Goal: Transaction & Acquisition: Download file/media

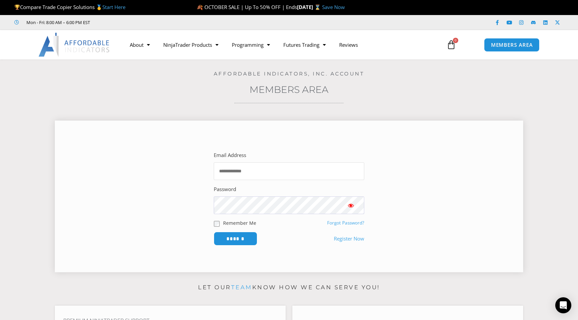
click at [240, 169] on input "Email Address" at bounding box center [289, 172] width 151 height 18
type input "**********"
click at [242, 239] on input "******" at bounding box center [236, 239] width 46 height 14
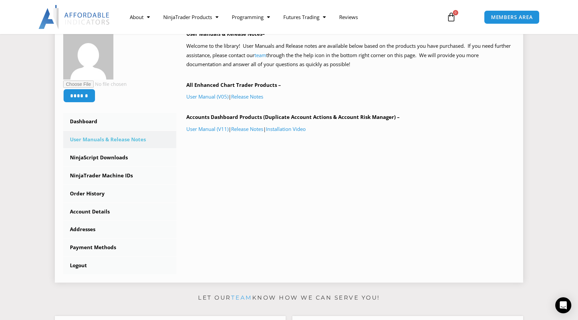
scroll to position [107, 0]
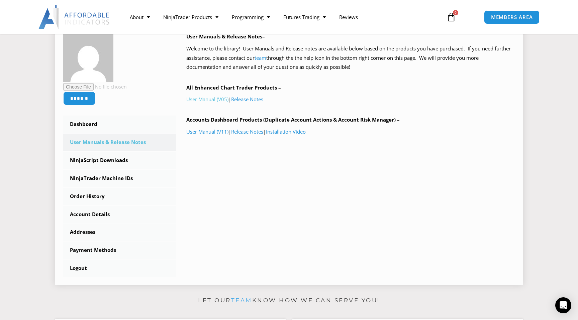
click at [225, 99] on link "User Manual (V05)" at bounding box center [207, 99] width 42 height 7
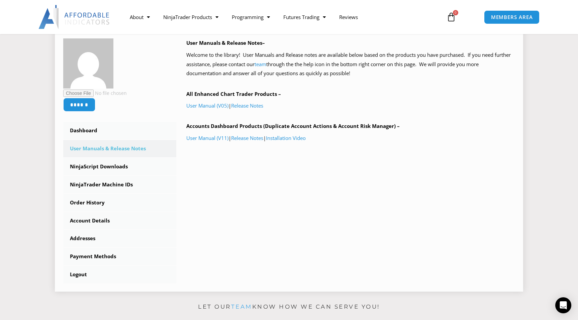
scroll to position [103, 0]
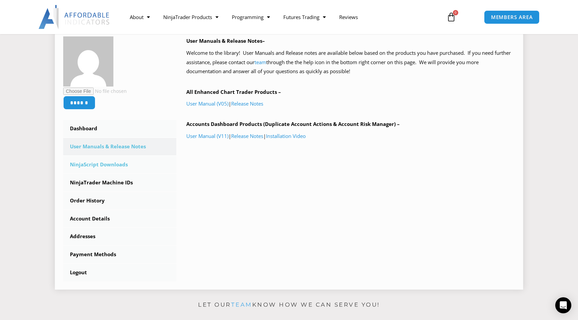
click at [121, 164] on link "NinjaScript Downloads" at bounding box center [119, 164] width 113 height 17
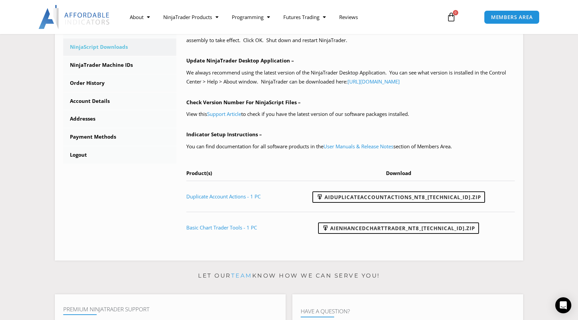
scroll to position [227, 0]
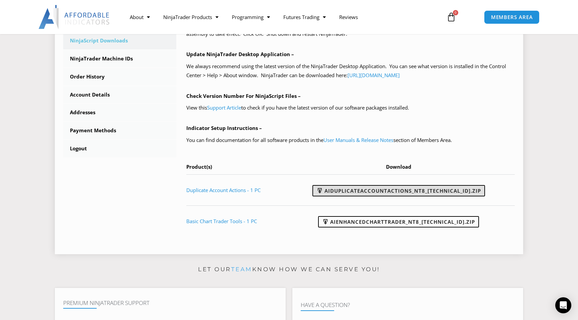
click at [399, 192] on link "AIDuplicateAccountActions_NT8_[TECHNICAL_ID].zip" at bounding box center [398, 190] width 173 height 11
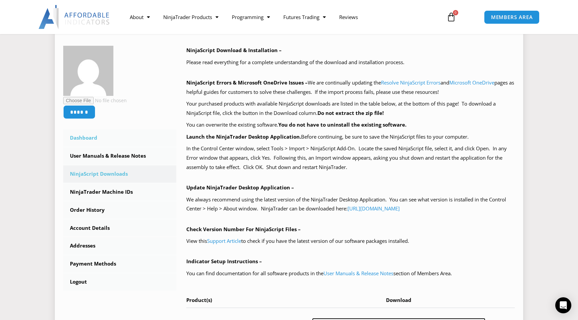
scroll to position [82, 0]
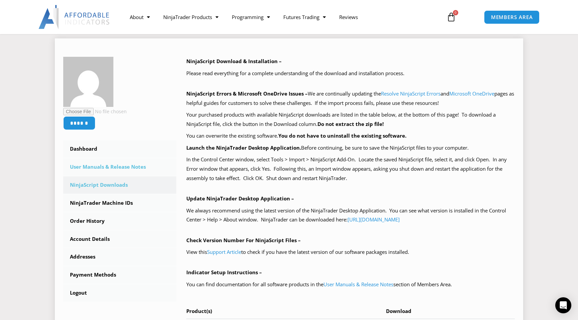
click at [133, 168] on link "User Manuals & Release Notes" at bounding box center [119, 167] width 113 height 17
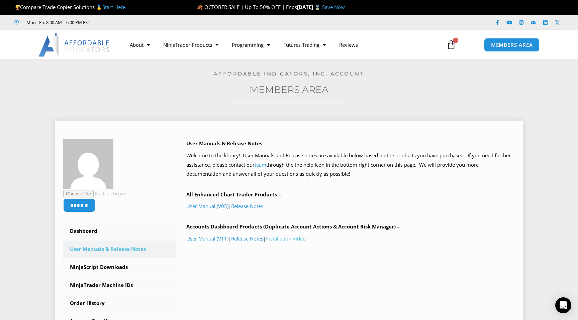
click at [294, 239] on link "Installation Video" at bounding box center [286, 239] width 40 height 7
